Goal: Task Accomplishment & Management: Use online tool/utility

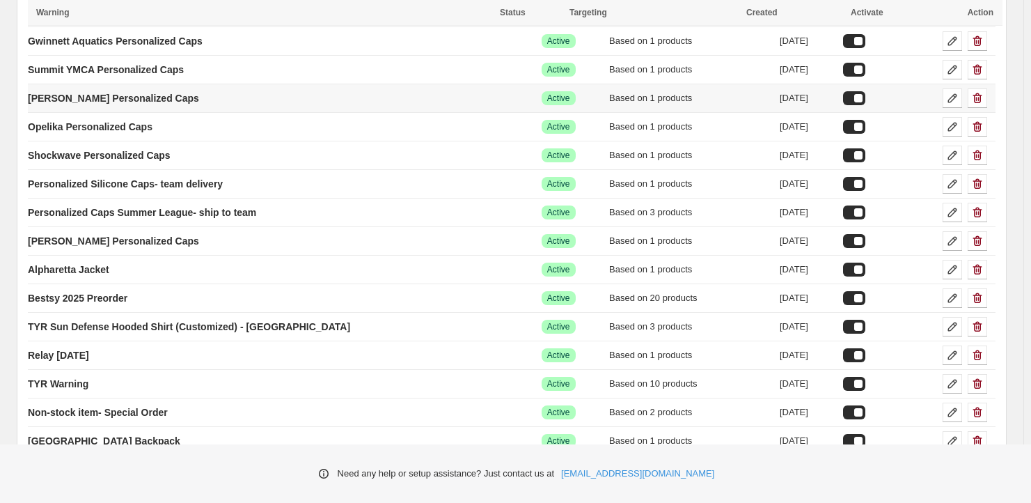
scroll to position [418, 0]
click at [984, 155] on icon "button" at bounding box center [977, 155] width 14 height 14
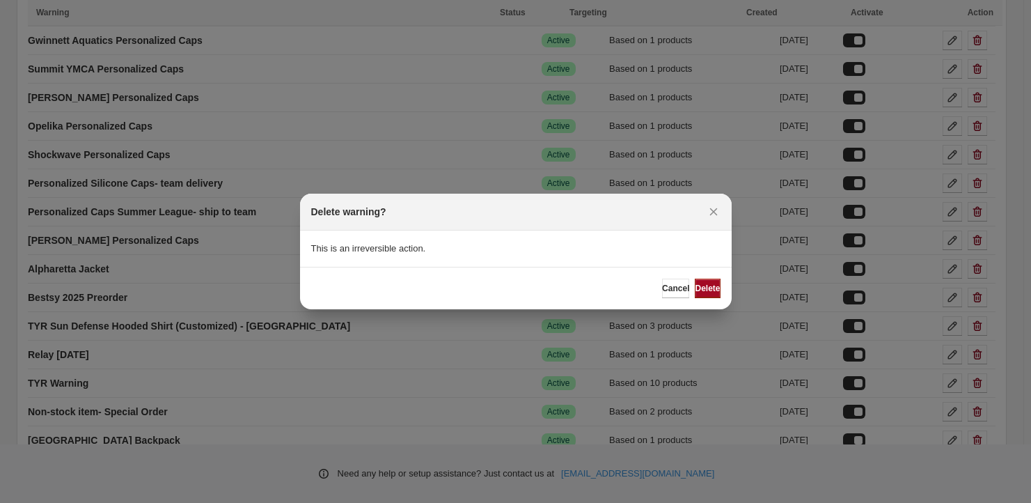
click at [708, 292] on span "Delete" at bounding box center [707, 288] width 25 height 11
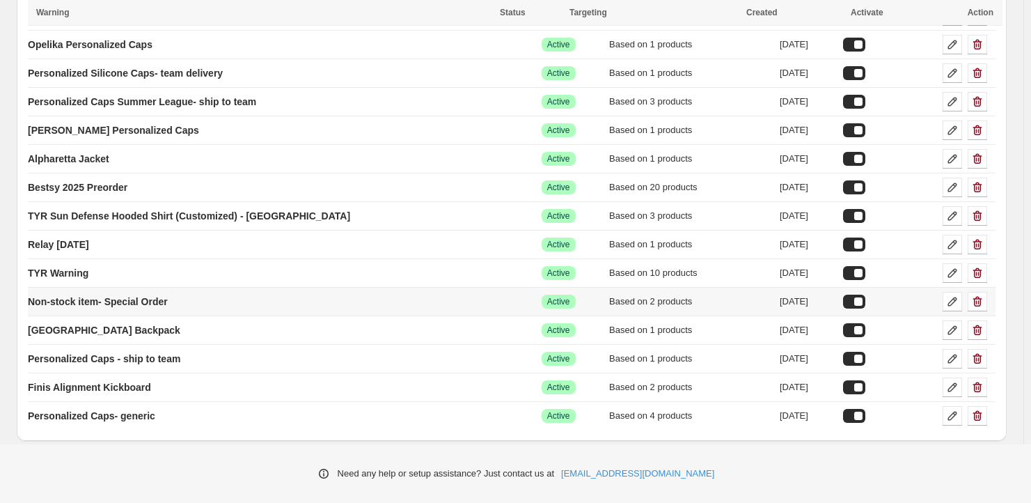
scroll to position [501, 0]
click at [93, 412] on p "Personalized Caps- generic" at bounding box center [91, 415] width 127 height 14
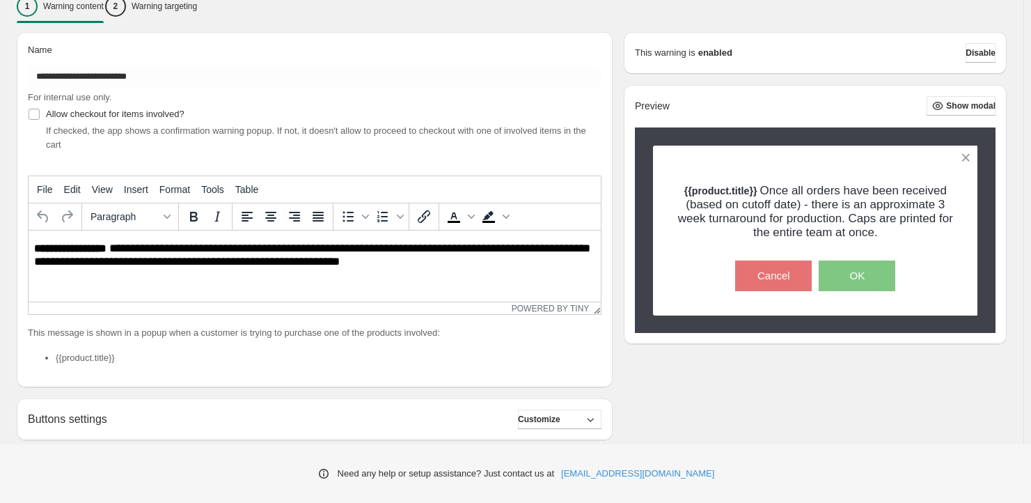
scroll to position [155, 0]
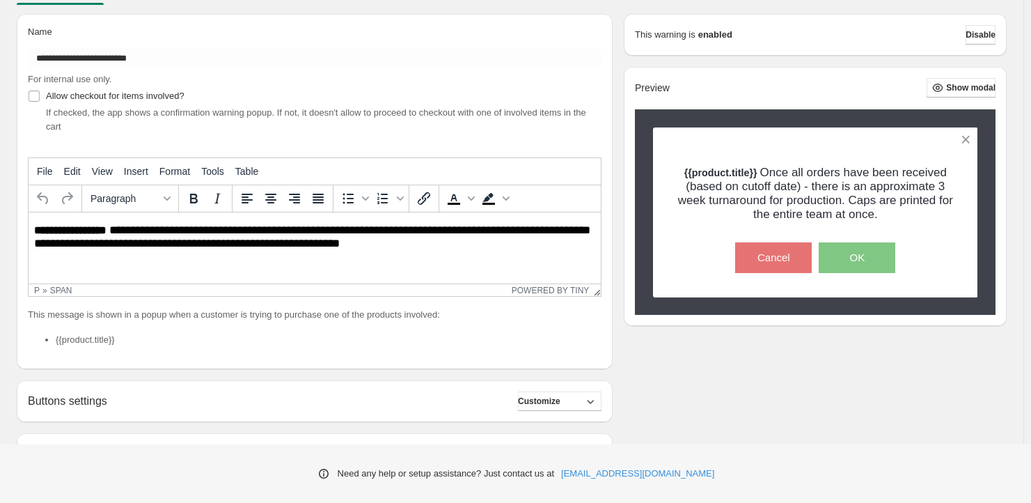
click at [416, 244] on p "**********" at bounding box center [318, 236] width 568 height 26
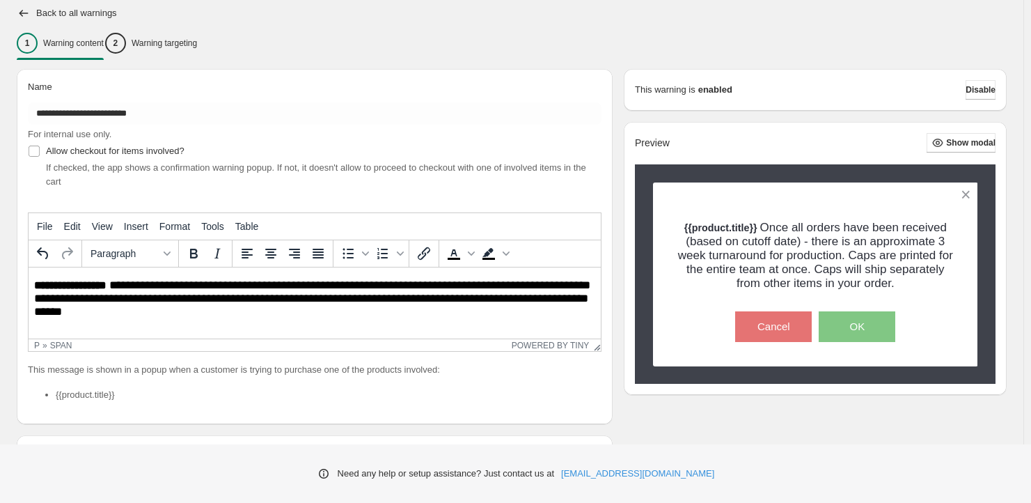
scroll to position [311, 0]
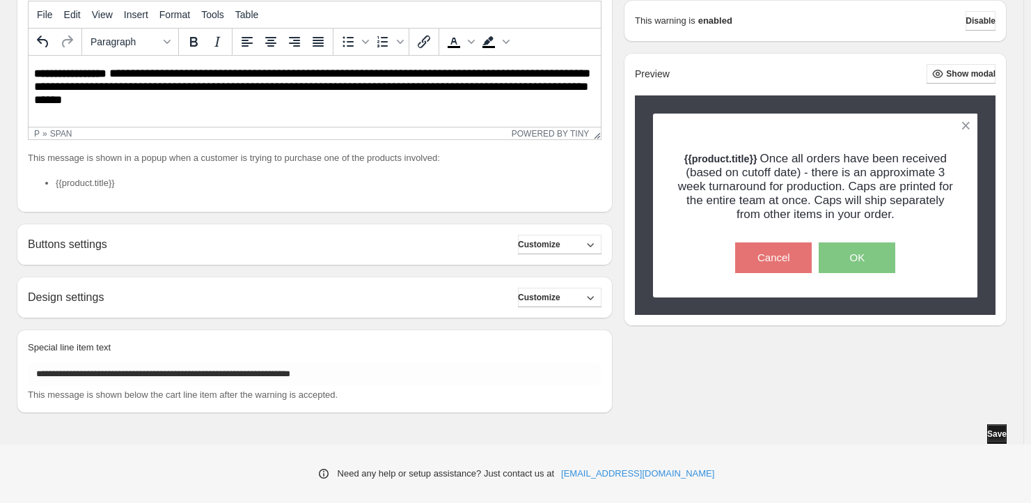
click at [996, 432] on span "Save" at bounding box center [996, 433] width 19 height 11
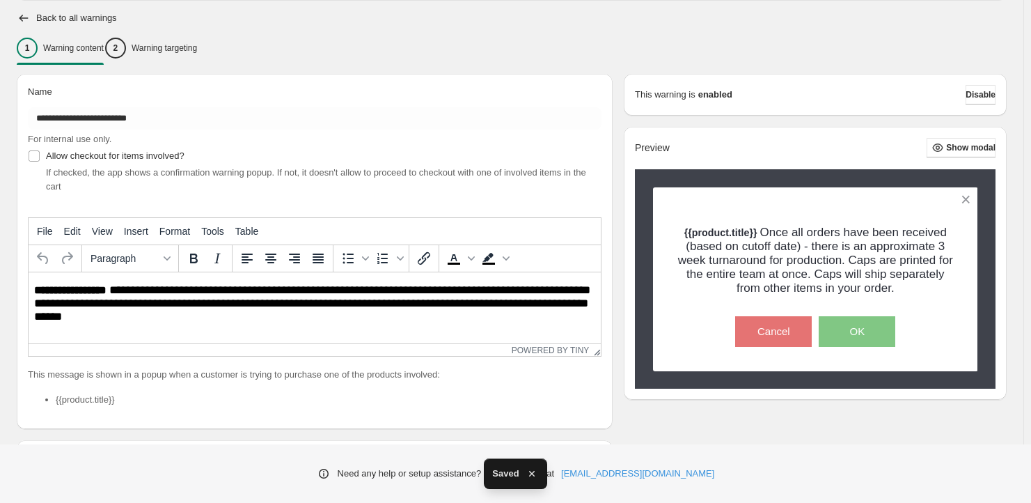
scroll to position [19, 0]
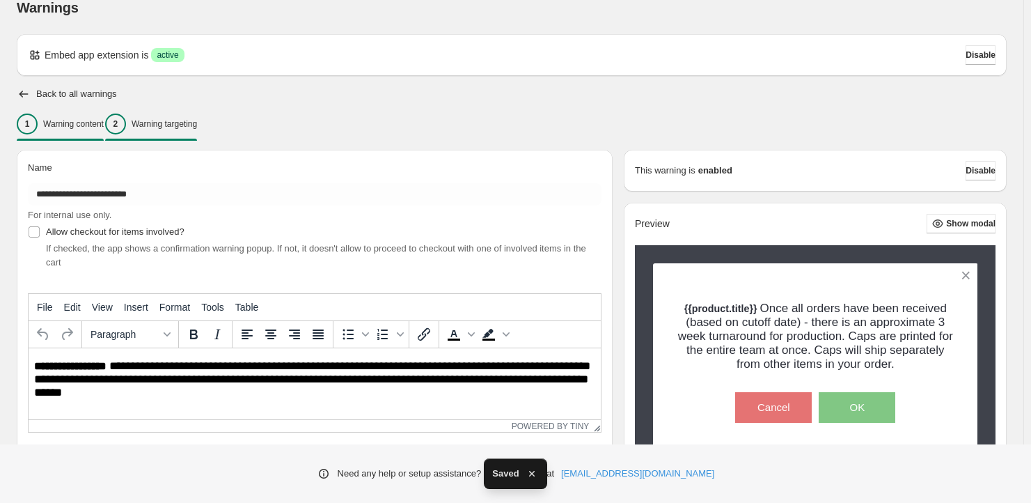
click at [173, 128] on p "Warning targeting" at bounding box center [164, 123] width 65 height 11
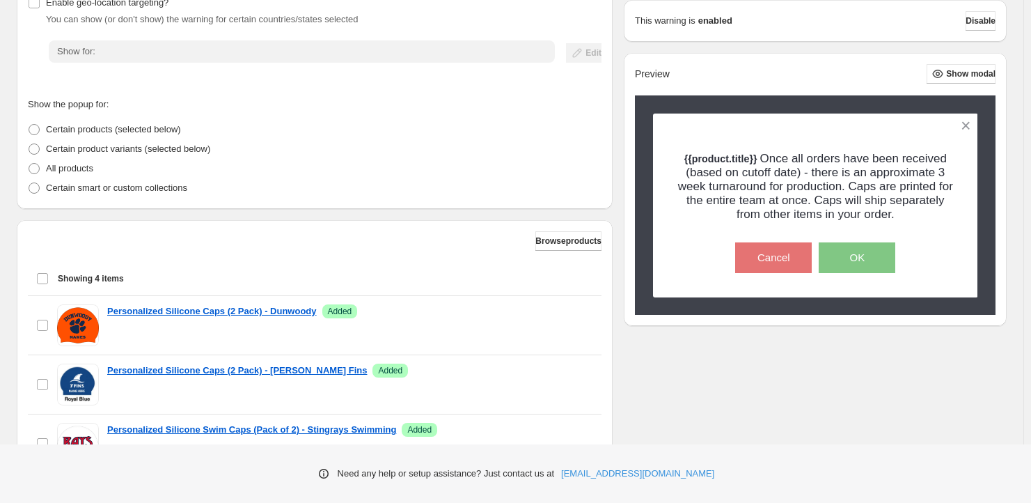
scroll to position [245, 0]
click at [556, 237] on span "Browse products" at bounding box center [568, 239] width 66 height 11
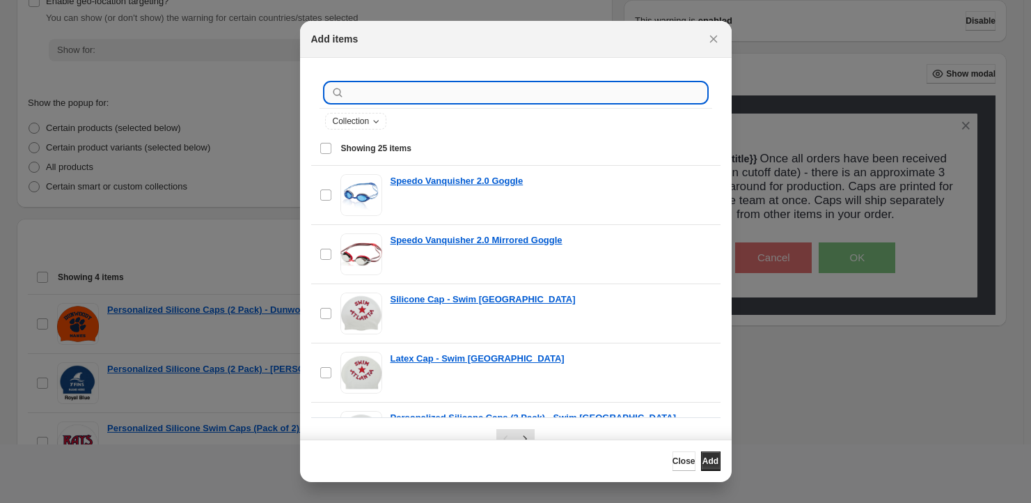
click at [372, 95] on input ":r26:" at bounding box center [526, 92] width 359 height 19
paste input "**********"
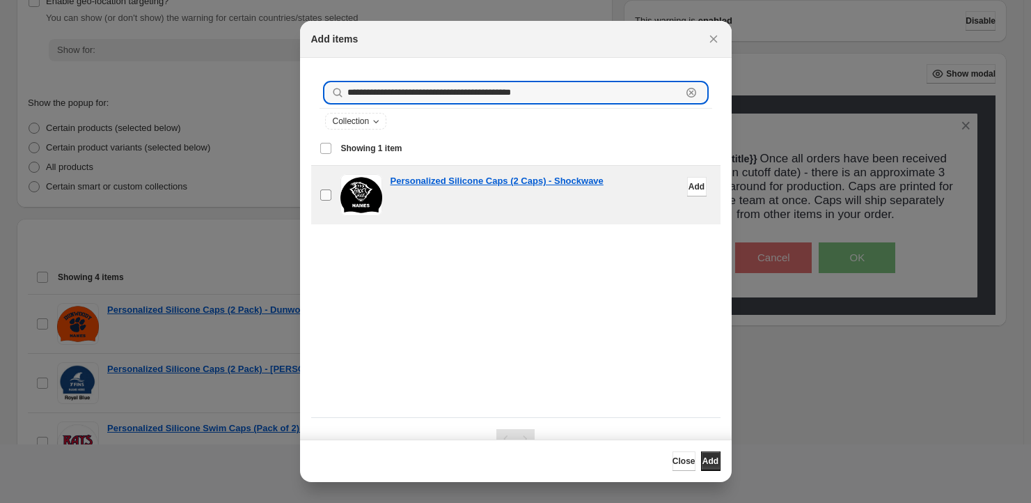
type input "**********"
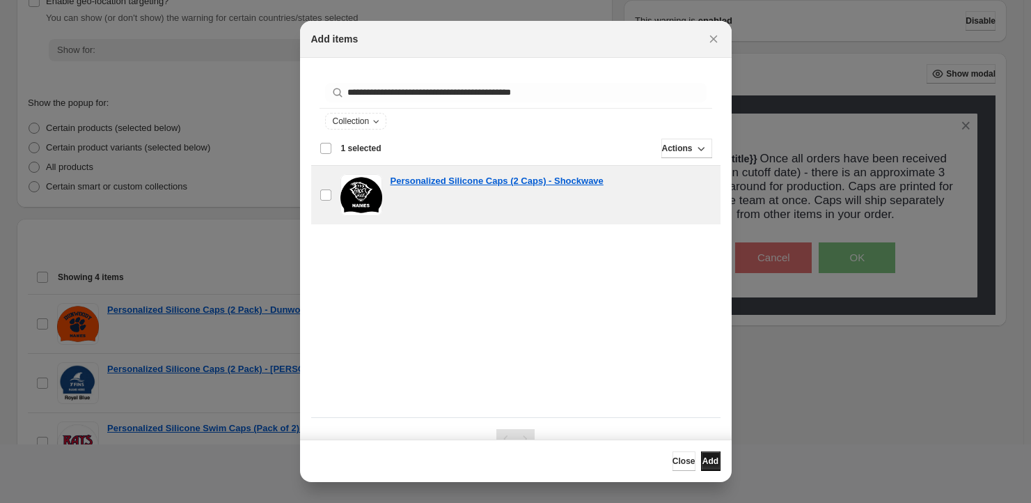
click at [702, 462] on span "Add" at bounding box center [710, 460] width 16 height 11
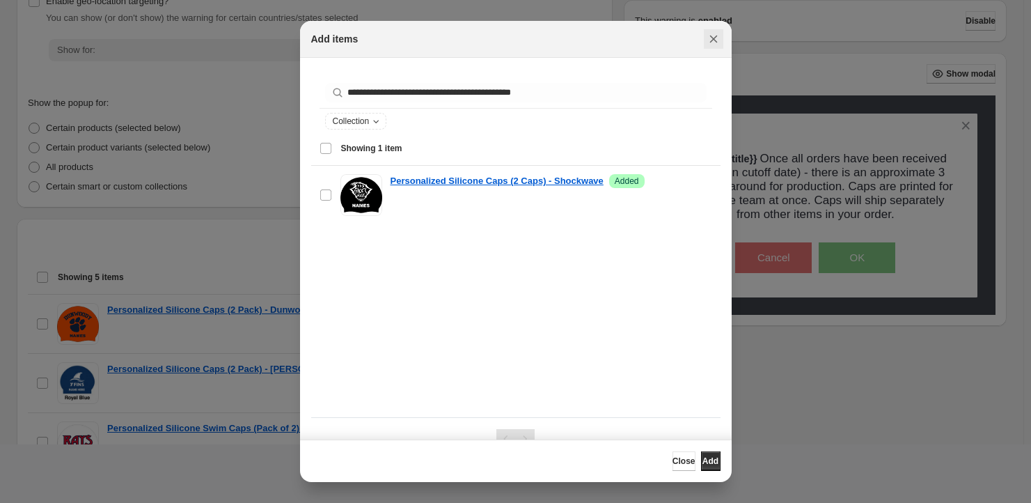
click at [716, 39] on icon "Close" at bounding box center [714, 39] width 14 height 14
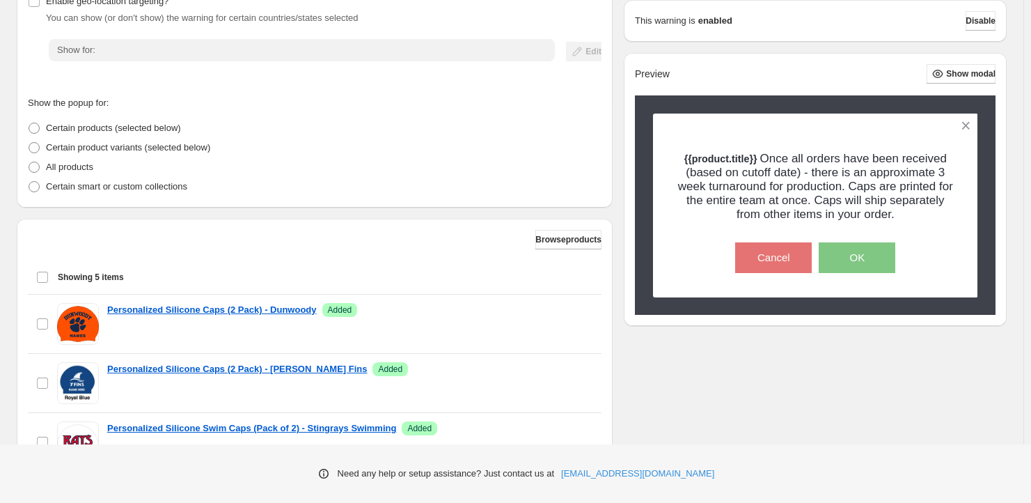
scroll to position [475, 0]
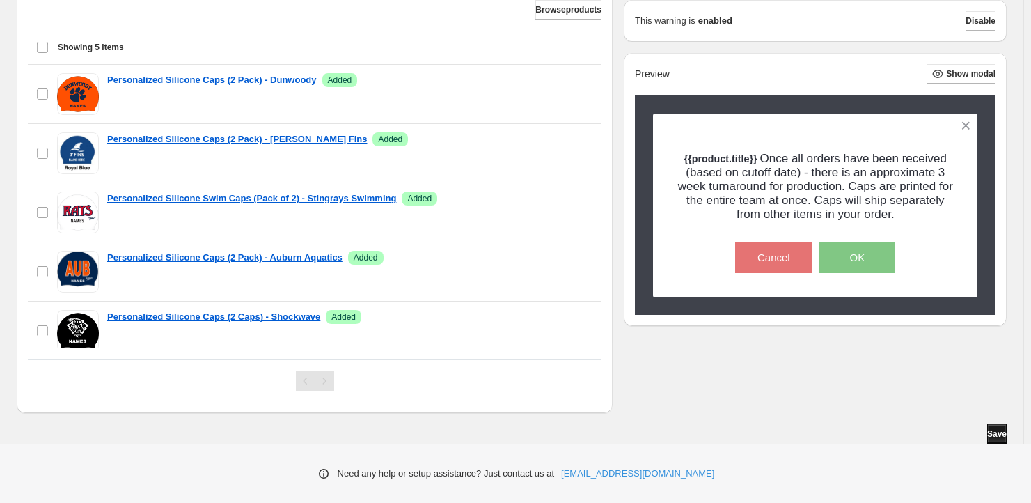
click at [999, 439] on button "Save" at bounding box center [996, 433] width 19 height 19
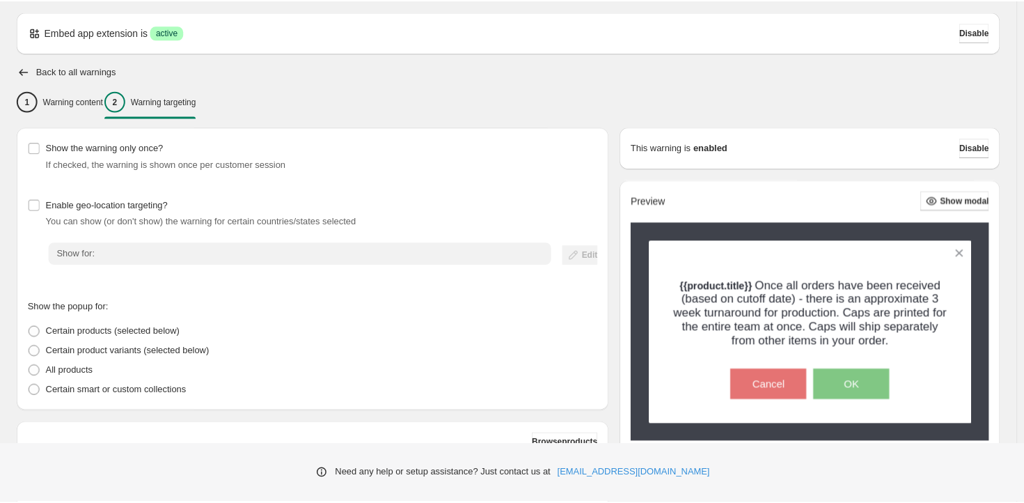
scroll to position [0, 0]
